Goal: Complete application form: Complete application form

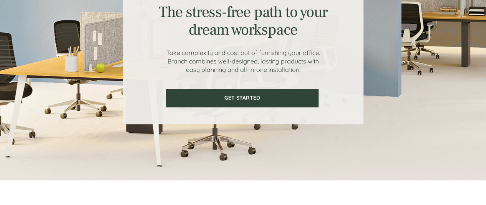
scroll to position [92, 0]
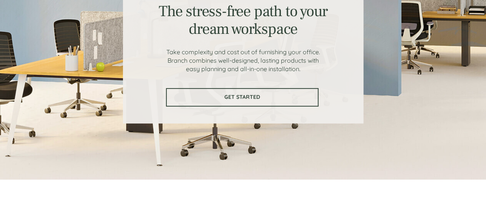
click at [243, 95] on span "GET STARTED" at bounding box center [242, 97] width 151 height 7
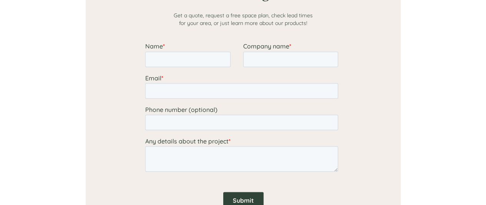
scroll to position [688, 0]
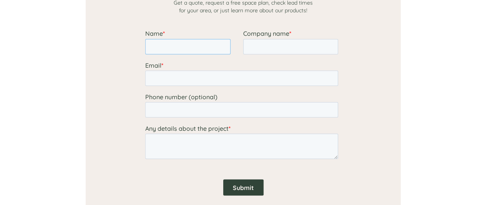
click at [185, 44] on input "Name *" at bounding box center [187, 46] width 85 height 15
click at [258, 45] on input "Company name *" at bounding box center [290, 46] width 95 height 15
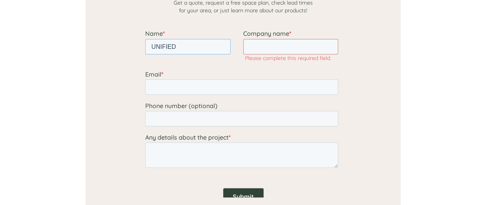
click at [177, 47] on input "UNIFIED" at bounding box center [187, 46] width 85 height 15
type input "U"
type input "[PERSON_NAME]"
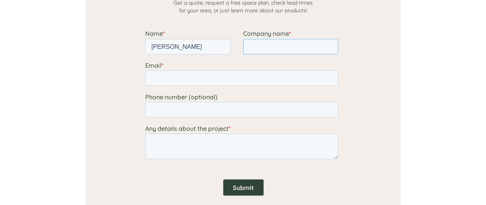
click at [261, 44] on input "Company name *" at bounding box center [290, 46] width 95 height 15
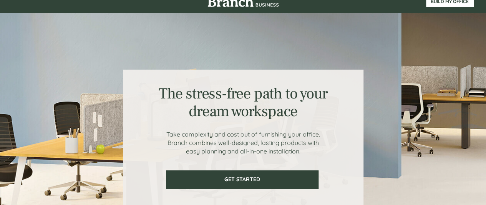
scroll to position [0, 0]
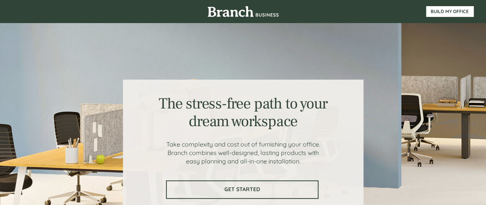
type input "UNIFIED"
click at [229, 192] on span "GET STARTED" at bounding box center [242, 189] width 151 height 7
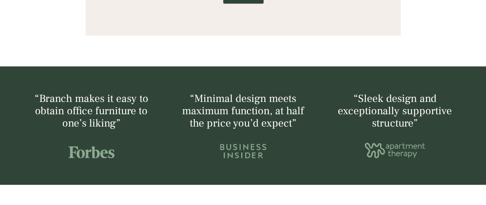
scroll to position [882, 0]
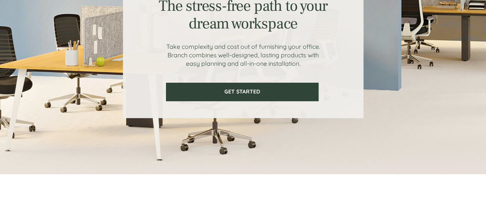
scroll to position [92, 0]
